Goal: Information Seeking & Learning: Learn about a topic

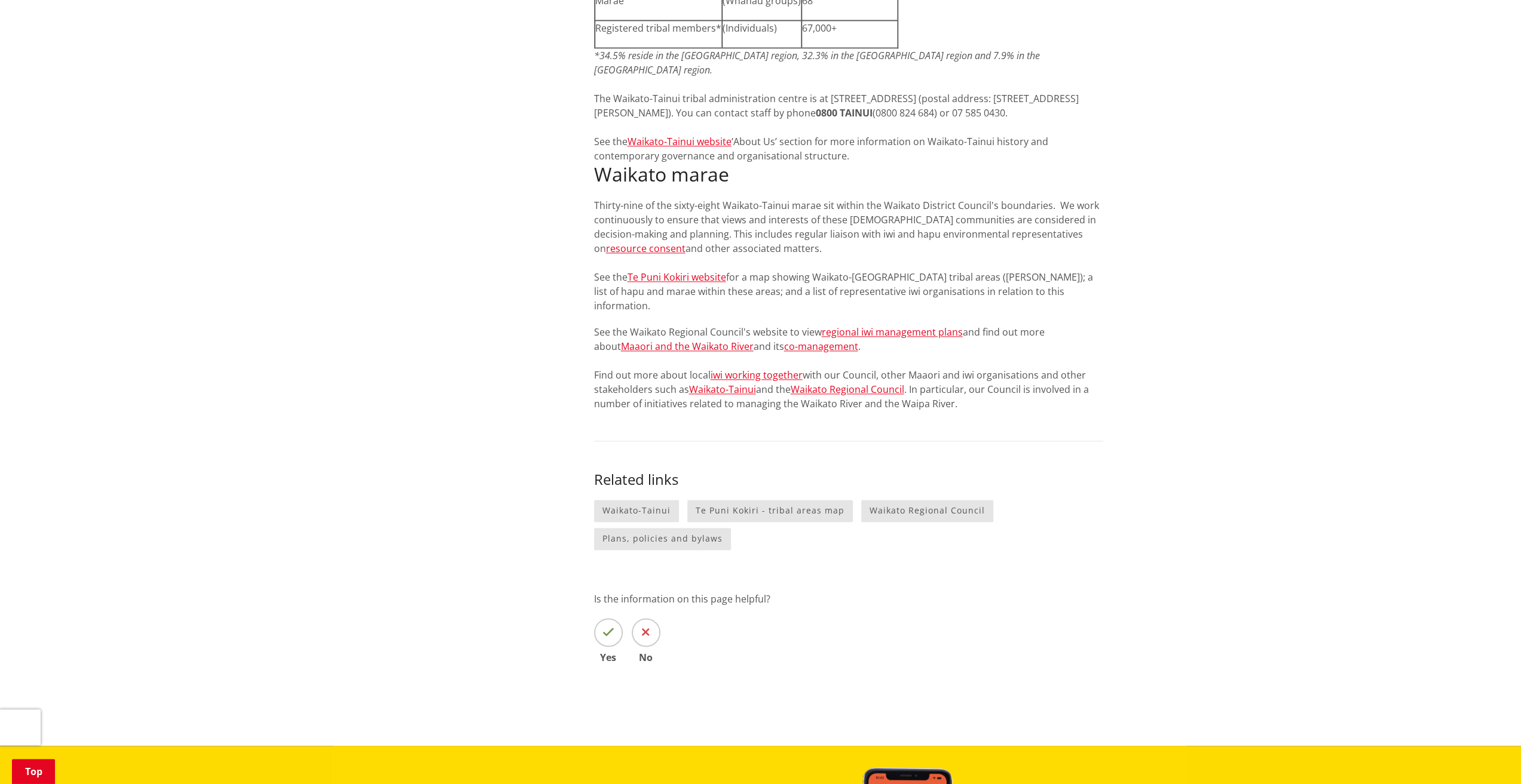
scroll to position [1135, 0]
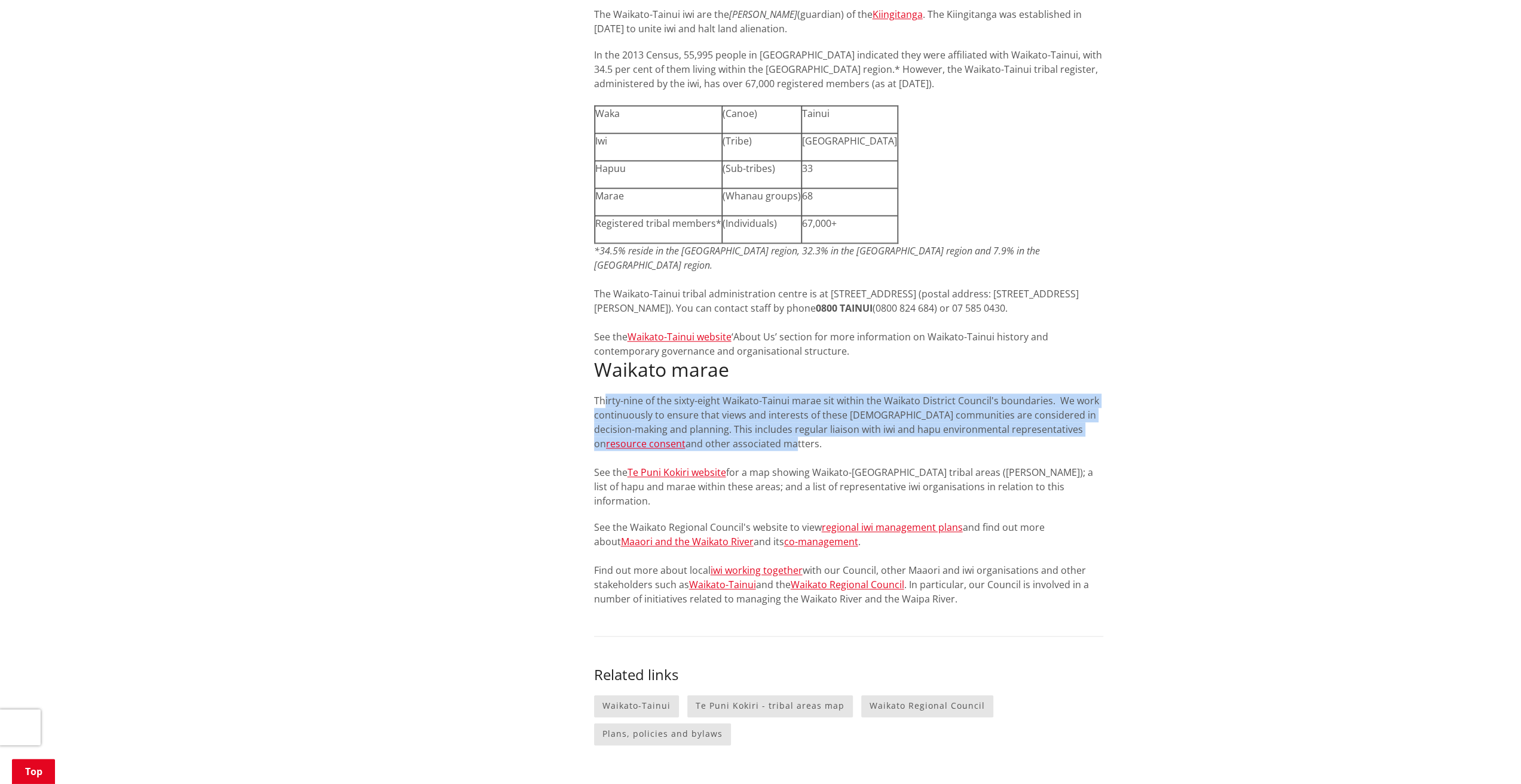
drag, startPoint x: 605, startPoint y: 353, endPoint x: 698, endPoint y: 398, distance: 103.3
click at [698, 398] on p "Thirty-nine of the sixty-eight Waikato-Tainui marae sit within the Waikato Dist…" at bounding box center [848, 451] width 509 height 115
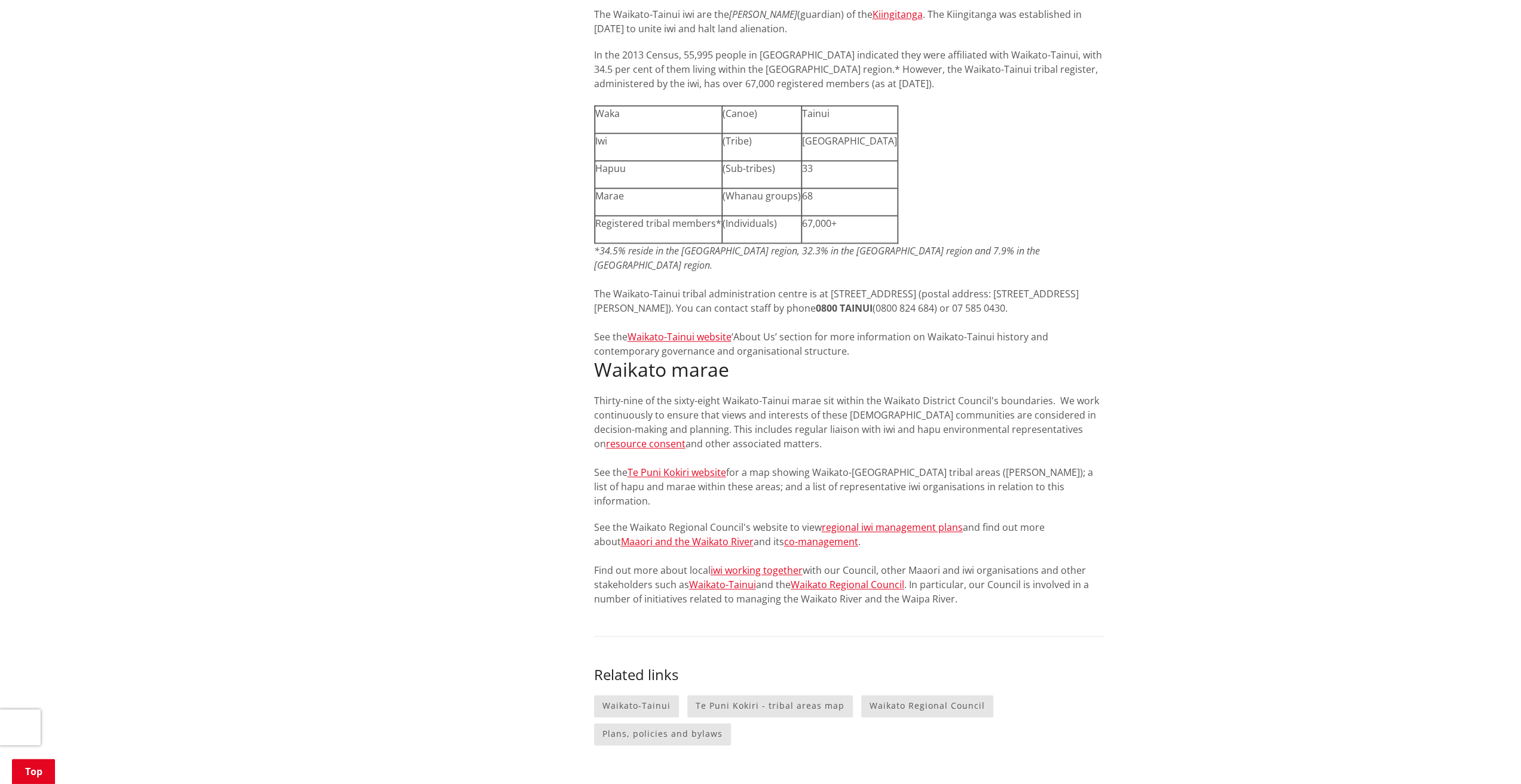
drag, startPoint x: 728, startPoint y: 397, endPoint x: 594, endPoint y: 352, distance: 141.4
click at [594, 394] on p "Thirty-nine of the sixty-eight Waikato-Tainui marae sit within the Waikato Dist…" at bounding box center [848, 451] width 509 height 115
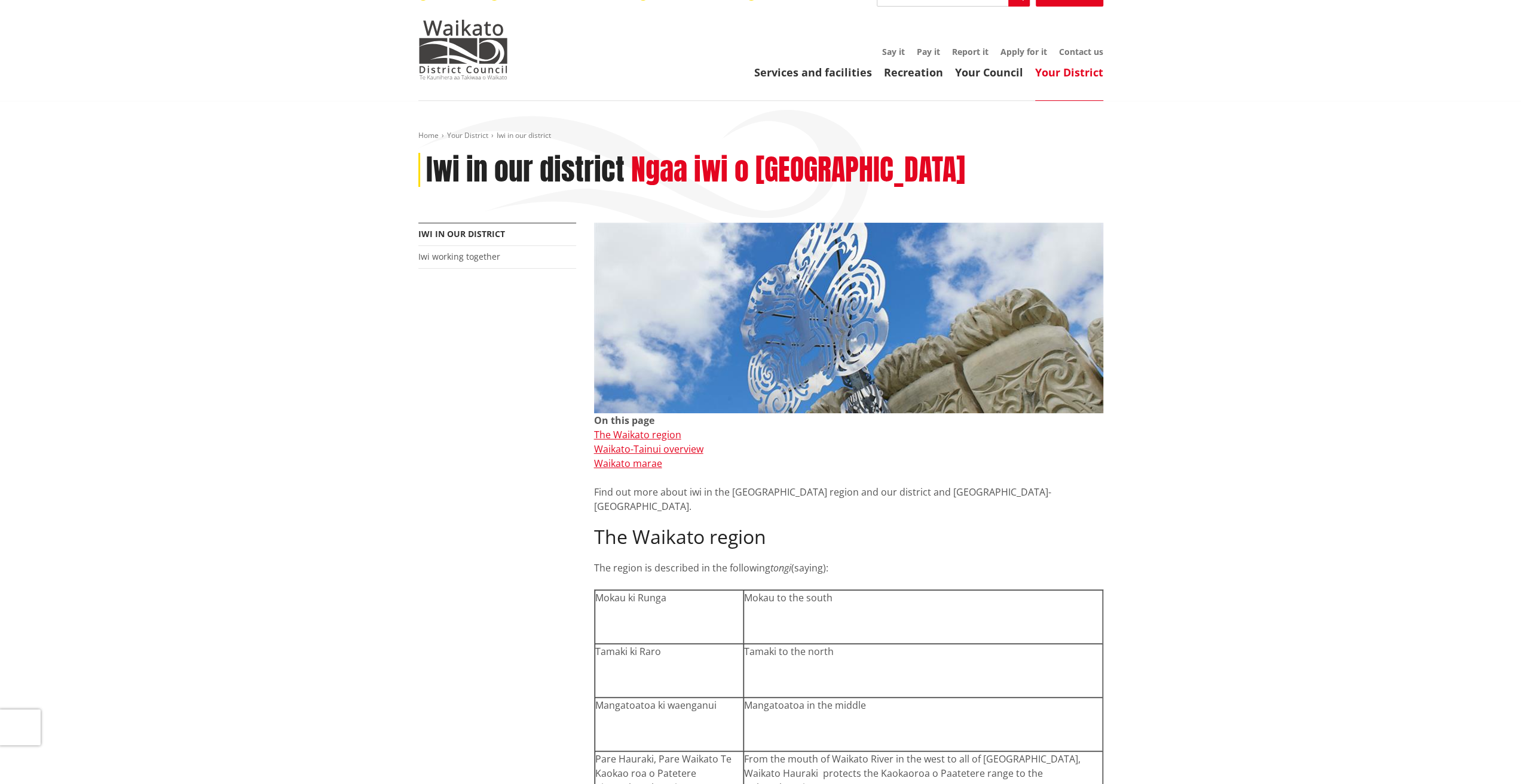
scroll to position [0, 0]
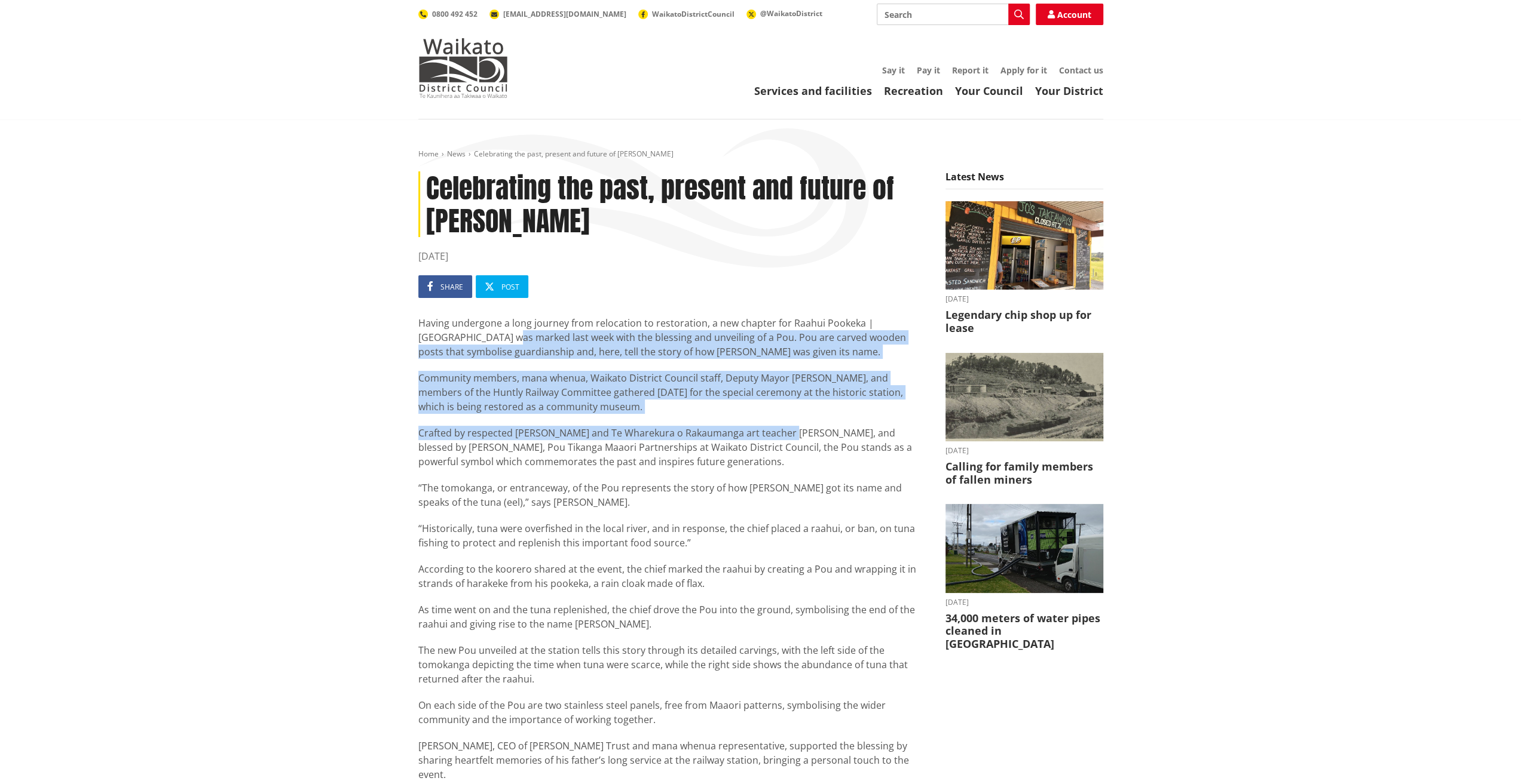
drag, startPoint x: 492, startPoint y: 341, endPoint x: 781, endPoint y: 425, distance: 301.0
click at [781, 425] on div "Having undergone a long journey from relocation to restoration, a new chapter f…" at bounding box center [673, 656] width 509 height 681
